Goal: Task Accomplishment & Management: Use online tool/utility

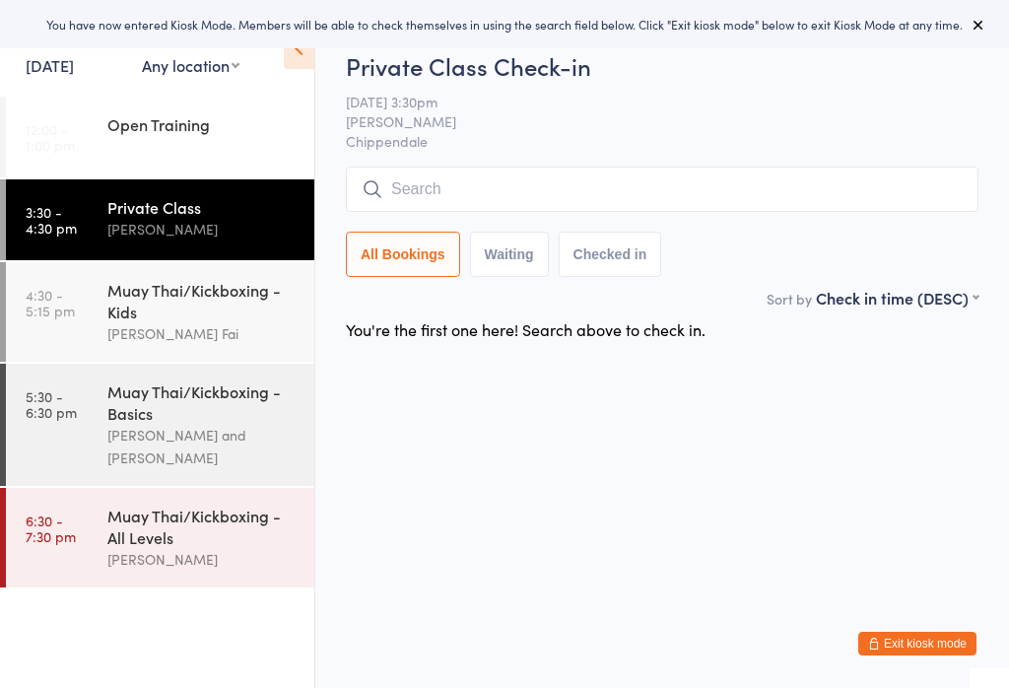
click at [757, 172] on input "search" at bounding box center [662, 188] width 632 height 45
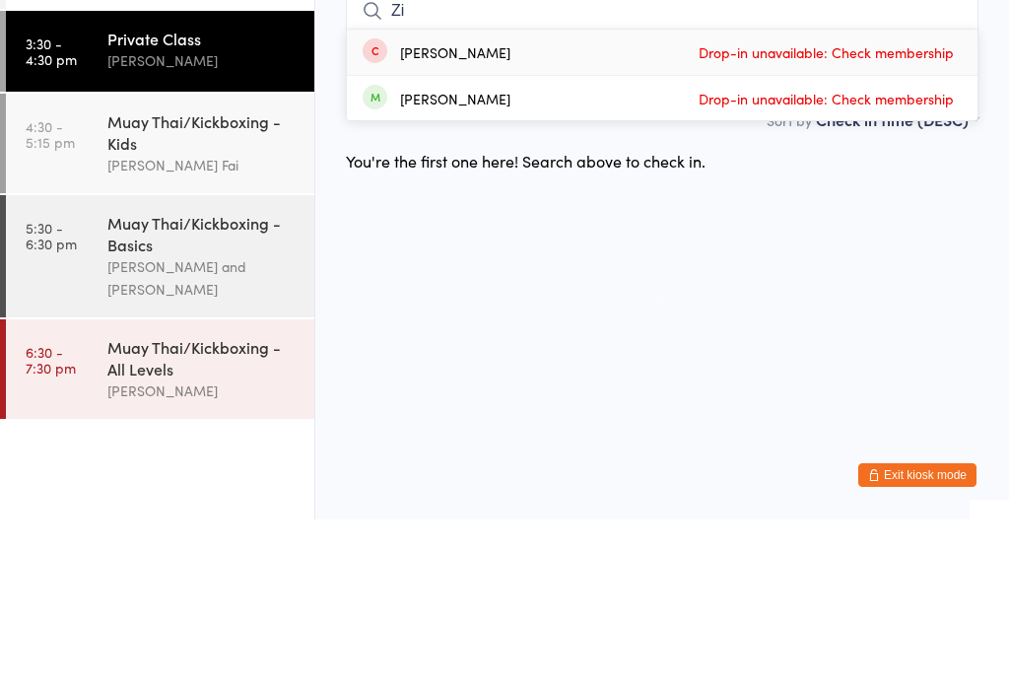
type input "Z"
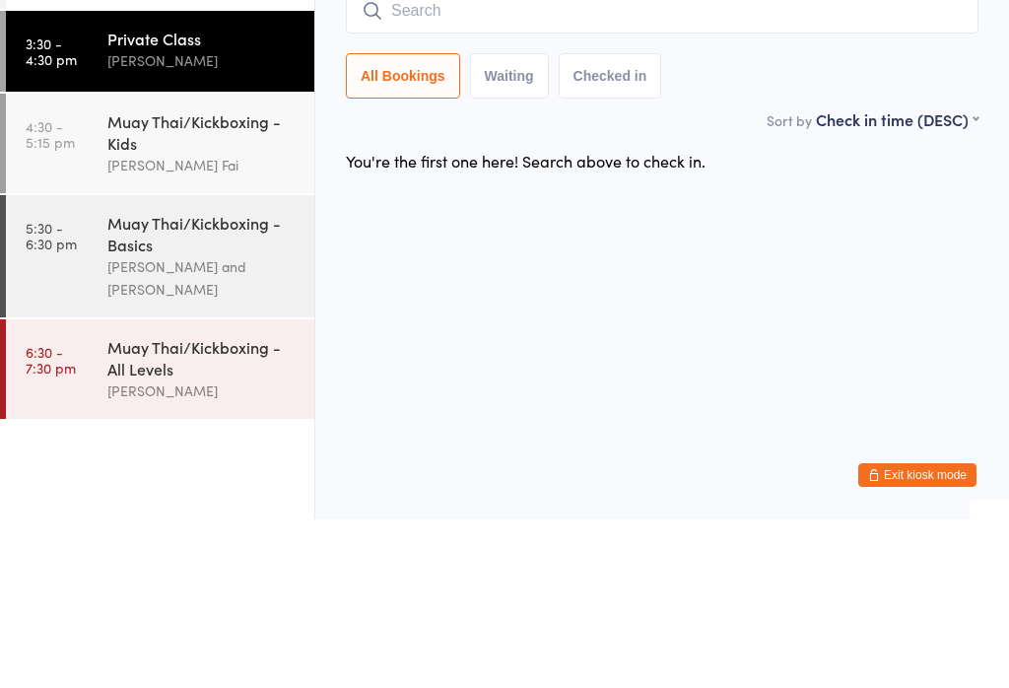
click at [226, 322] on div "[PERSON_NAME] Fai" at bounding box center [202, 333] width 190 height 23
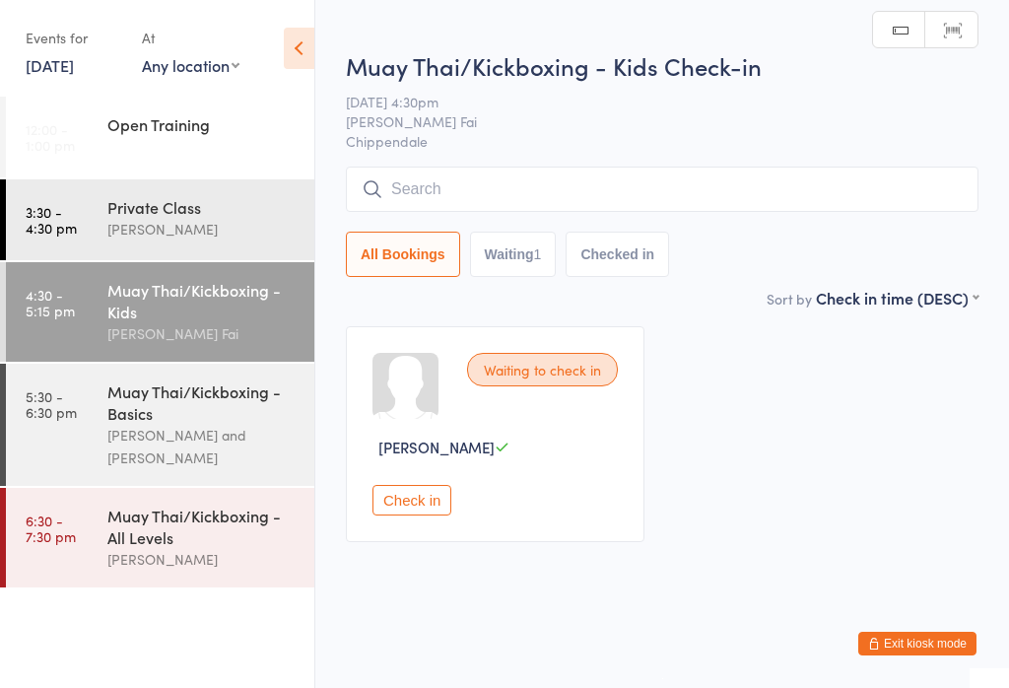
click at [712, 207] on input "search" at bounding box center [662, 188] width 632 height 45
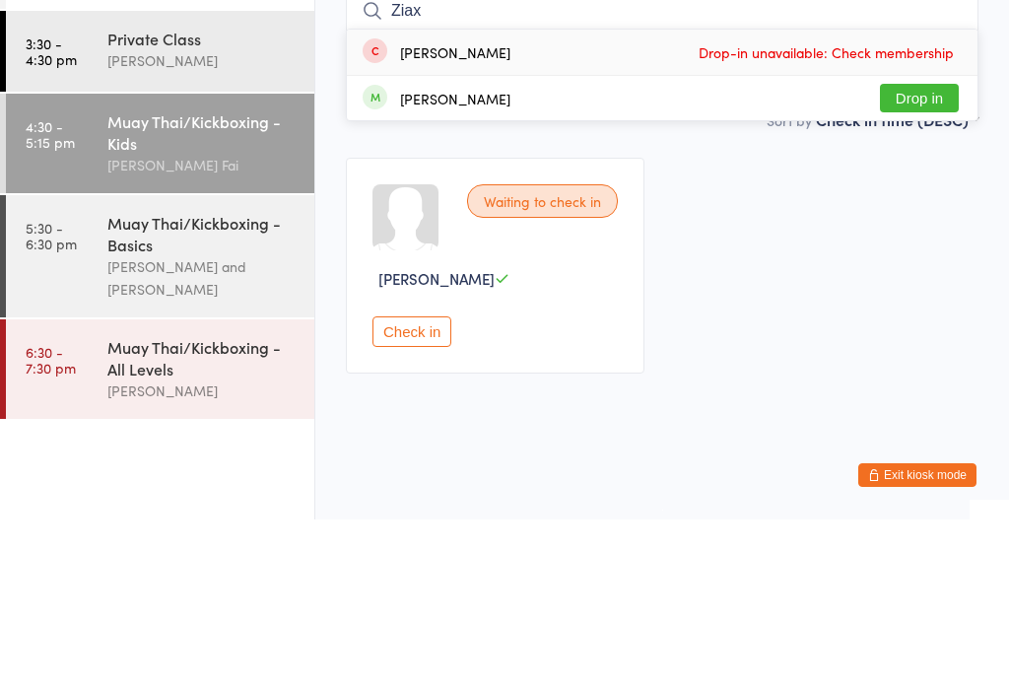
type input "Ziax"
click at [935, 252] on button "Drop in" at bounding box center [919, 266] width 79 height 29
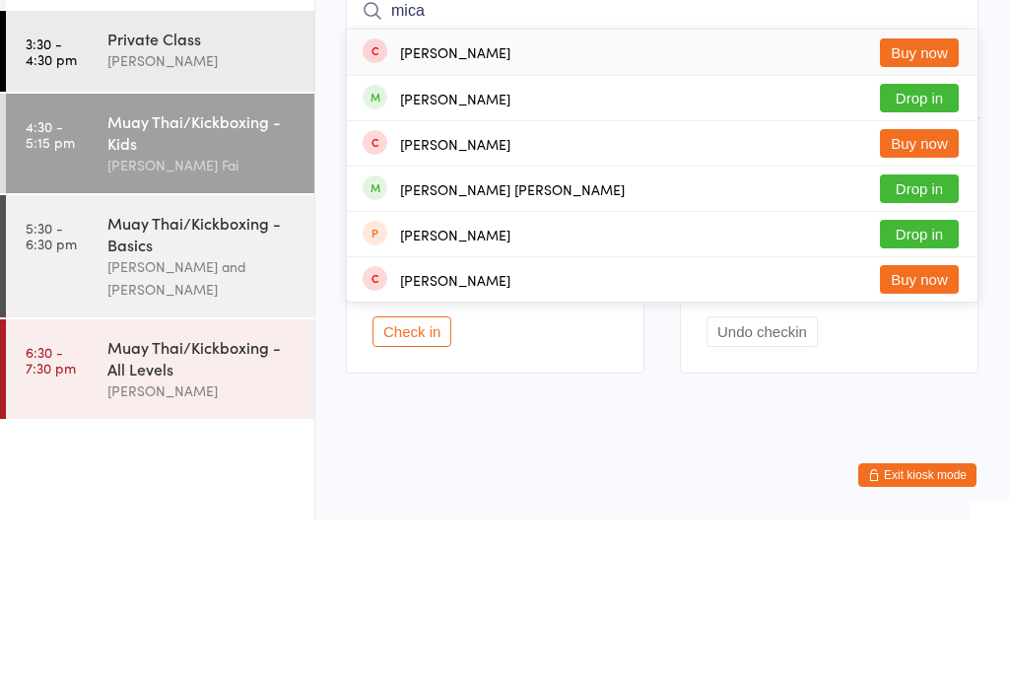
type input "mica"
click at [912, 297] on button "Buy now" at bounding box center [919, 311] width 79 height 29
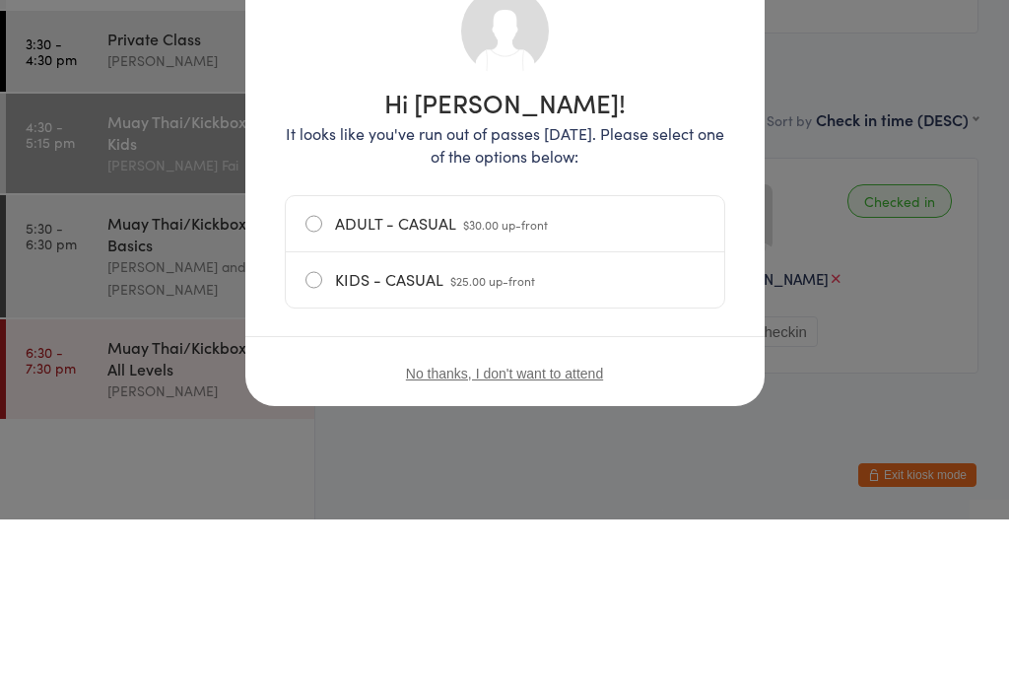
scroll to position [1, 0]
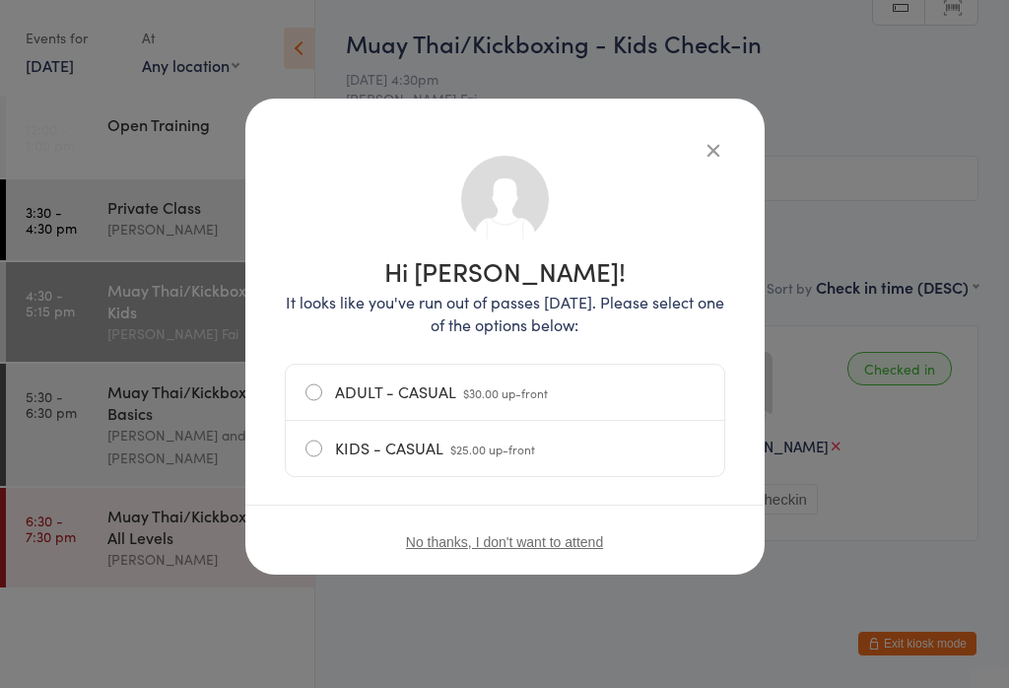
click at [724, 139] on button "button" at bounding box center [713, 150] width 24 height 24
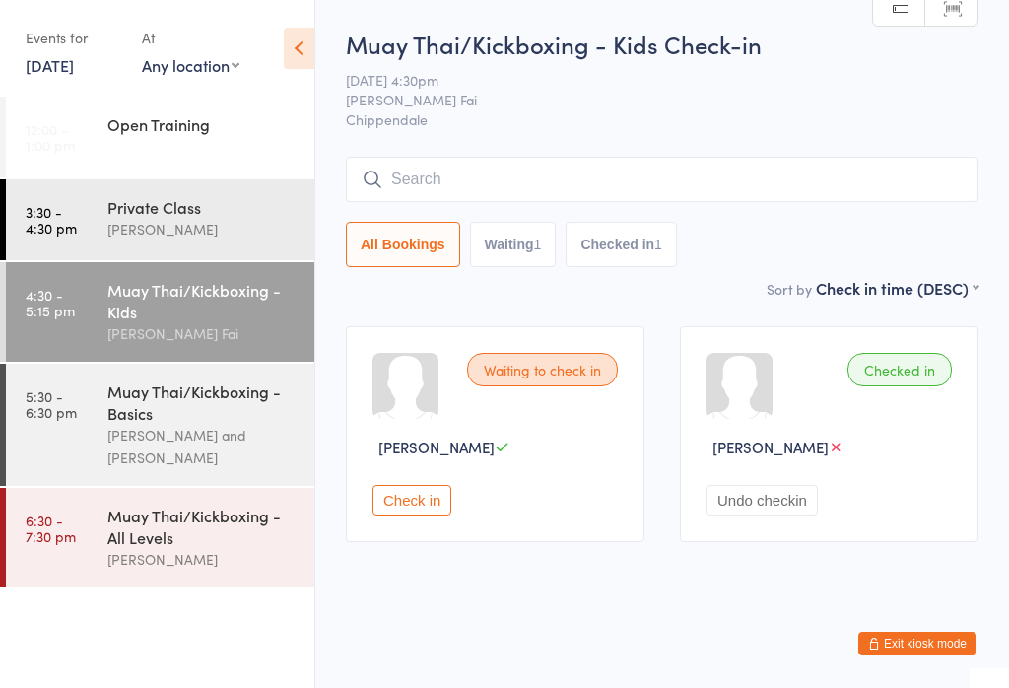
click at [749, 160] on input "search" at bounding box center [662, 179] width 632 height 45
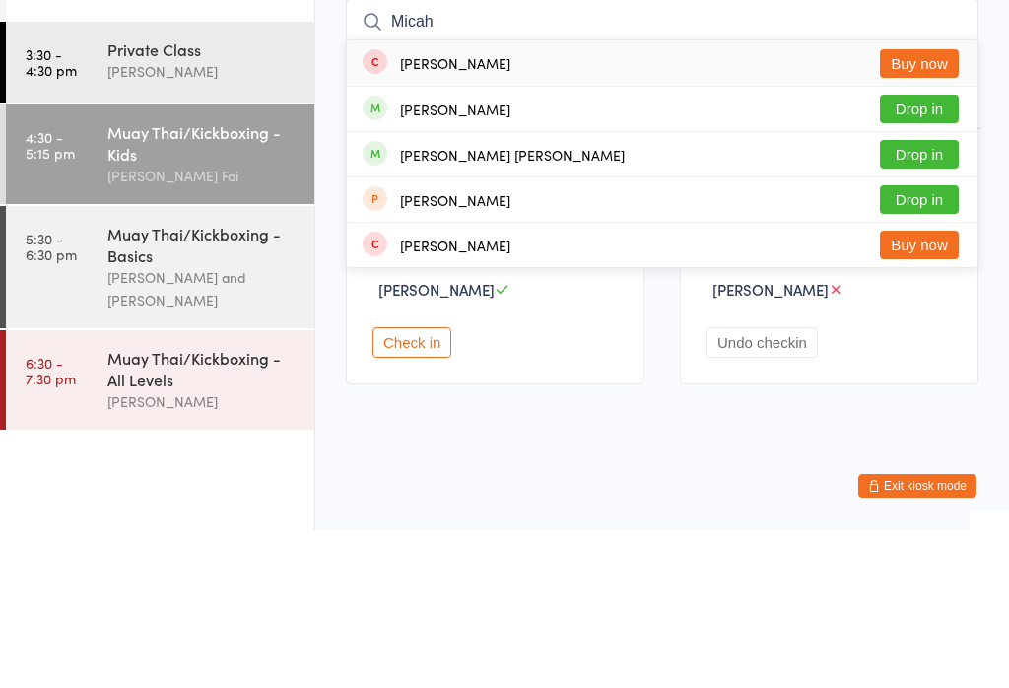
type input "Micah"
click at [941, 252] on button "Drop in" at bounding box center [919, 266] width 79 height 29
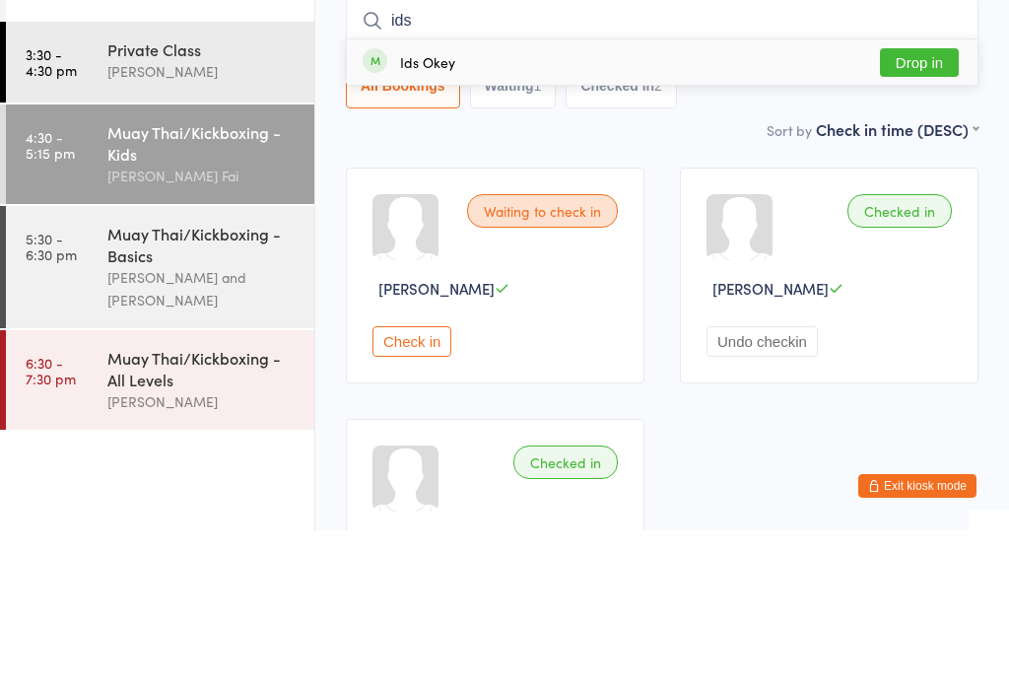
type input "ids"
click at [867, 197] on div "Ids Okey Drop in" at bounding box center [662, 219] width 630 height 45
